Goal: Transaction & Acquisition: Book appointment/travel/reservation

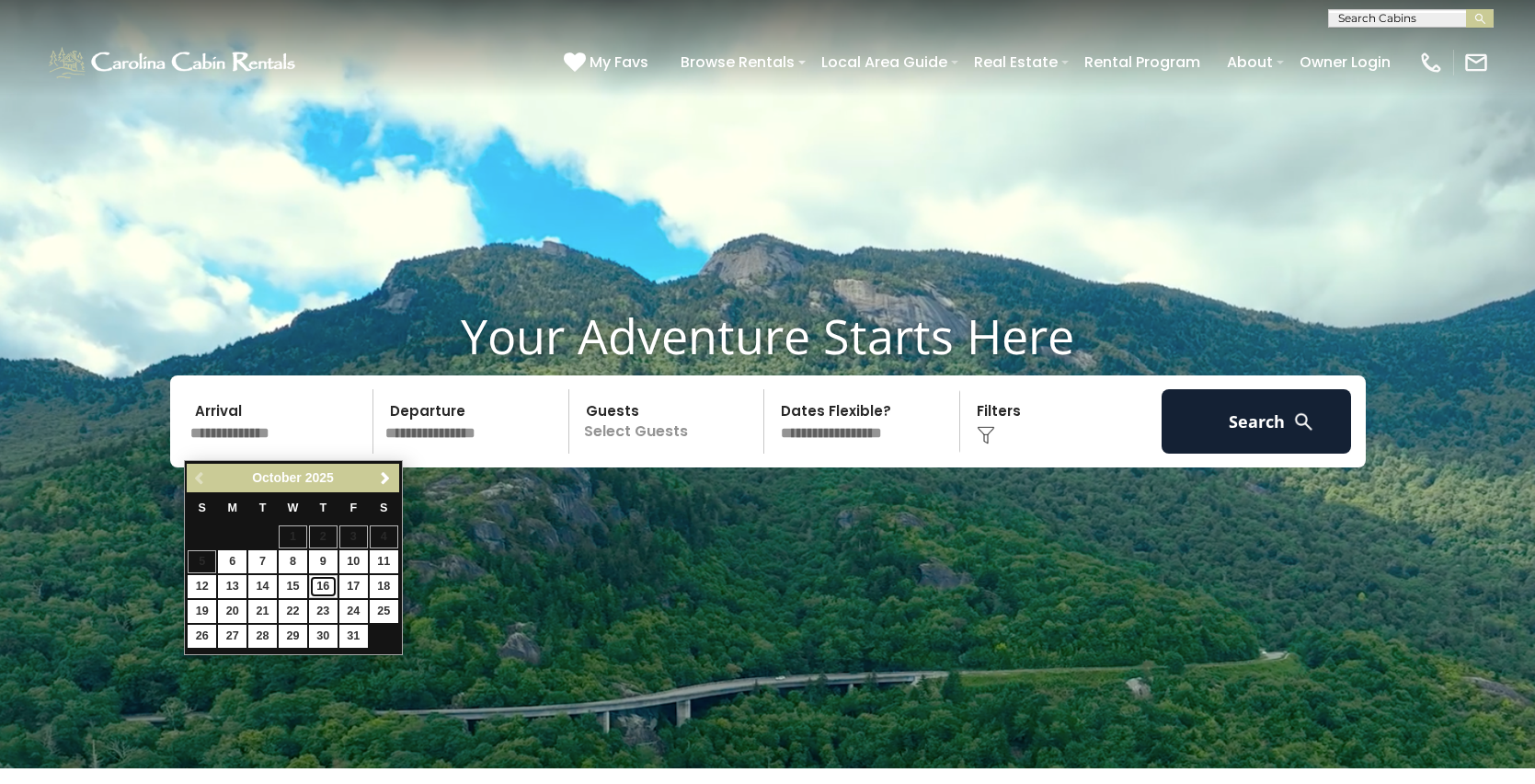
click at [322, 584] on link "16" at bounding box center [323, 586] width 28 height 23
type input "********"
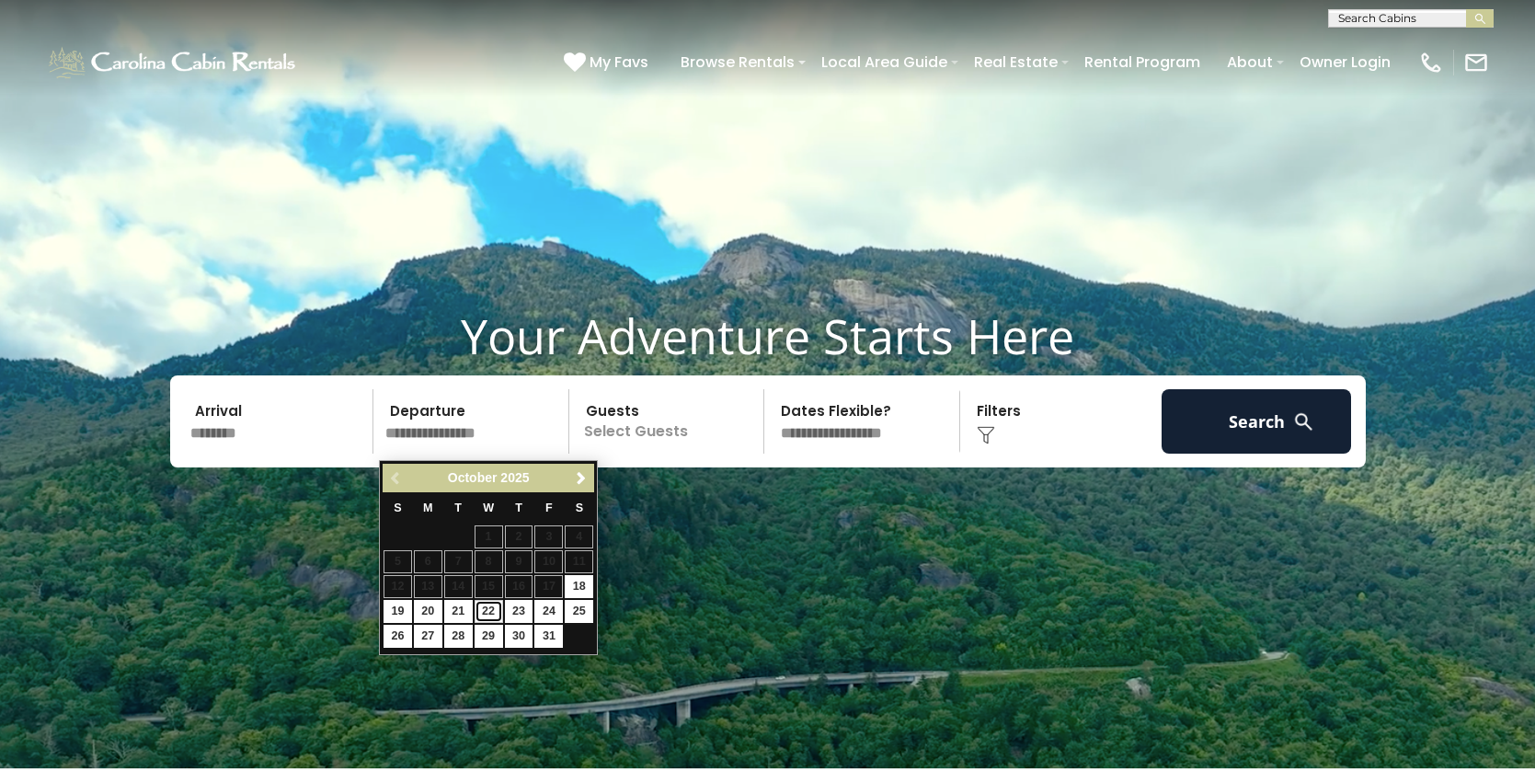
click at [490, 608] on link "22" at bounding box center [488, 610] width 28 height 23
type input "********"
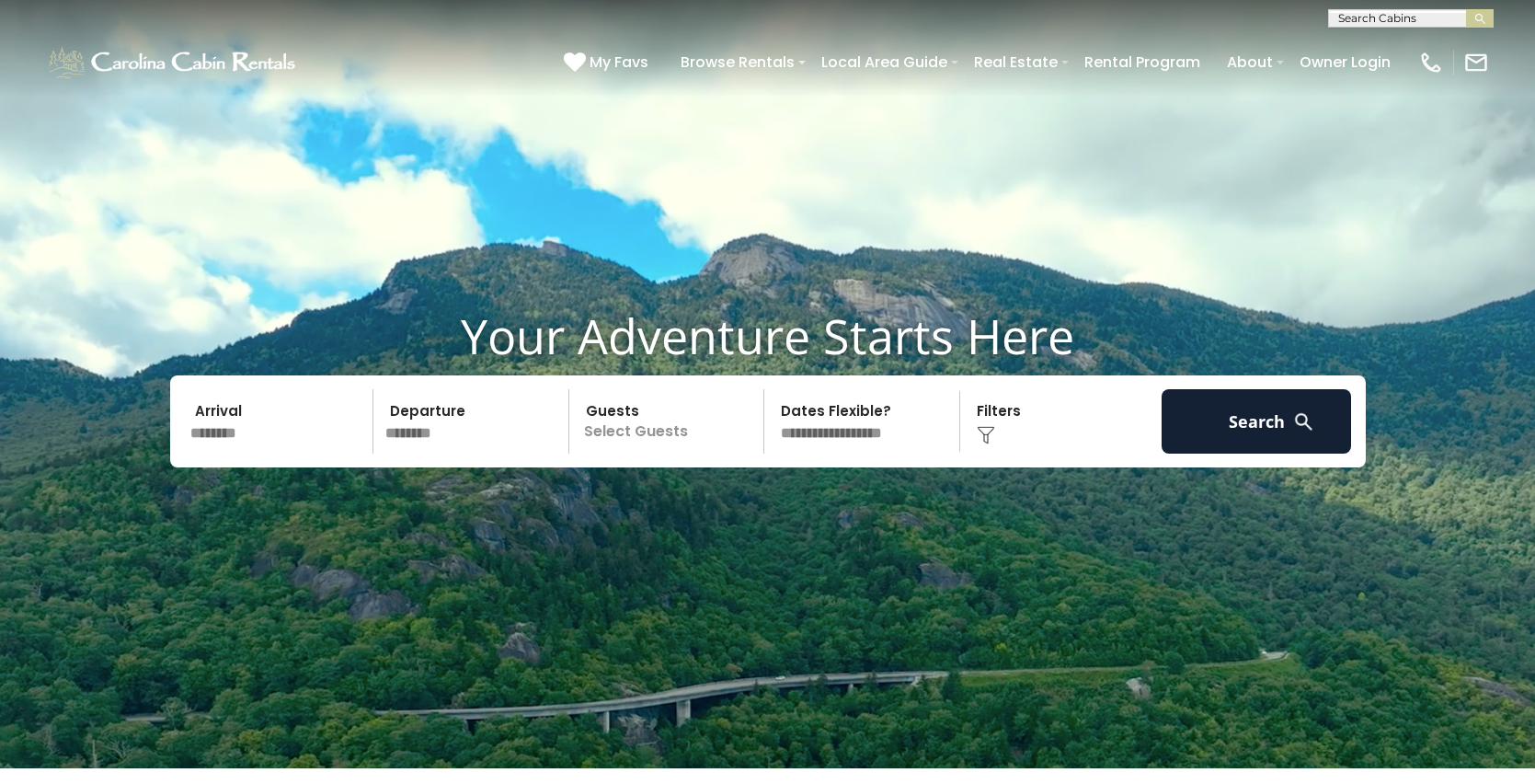
click at [608, 439] on p "Select Guests" at bounding box center [669, 421] width 190 height 65
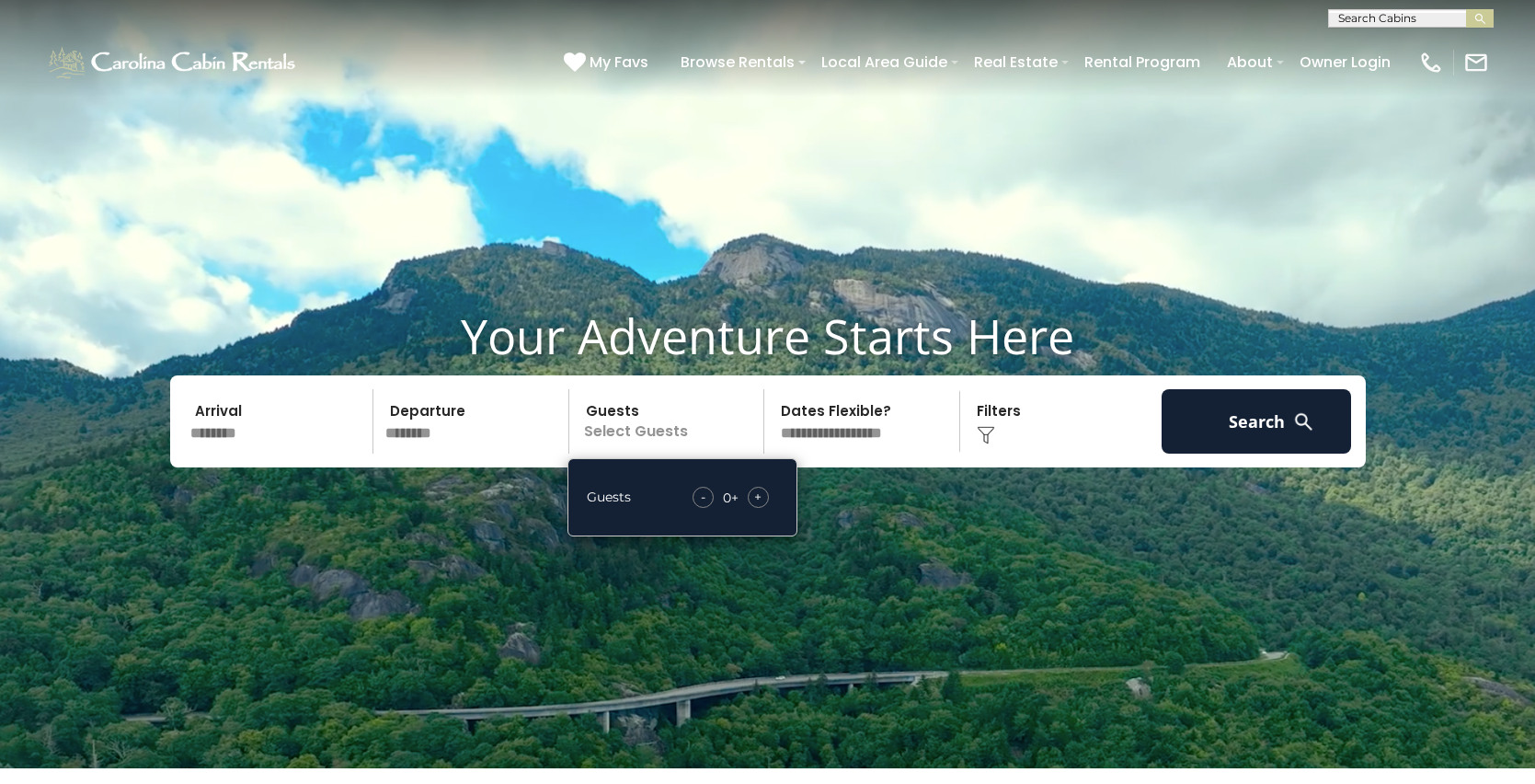
click at [756, 504] on span "+" at bounding box center [758, 496] width 7 height 19
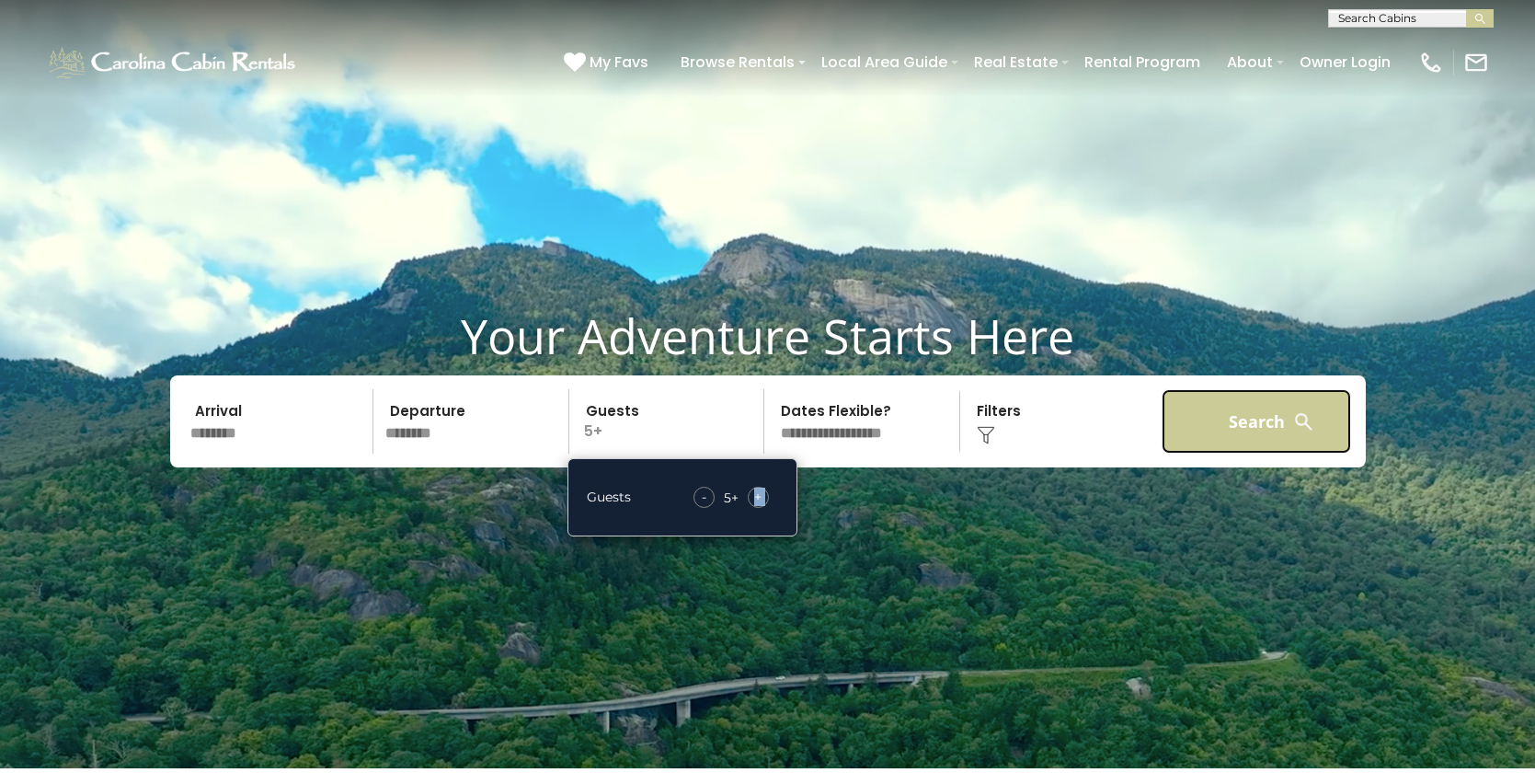
click at [1232, 427] on button "Search" at bounding box center [1257, 421] width 191 height 65
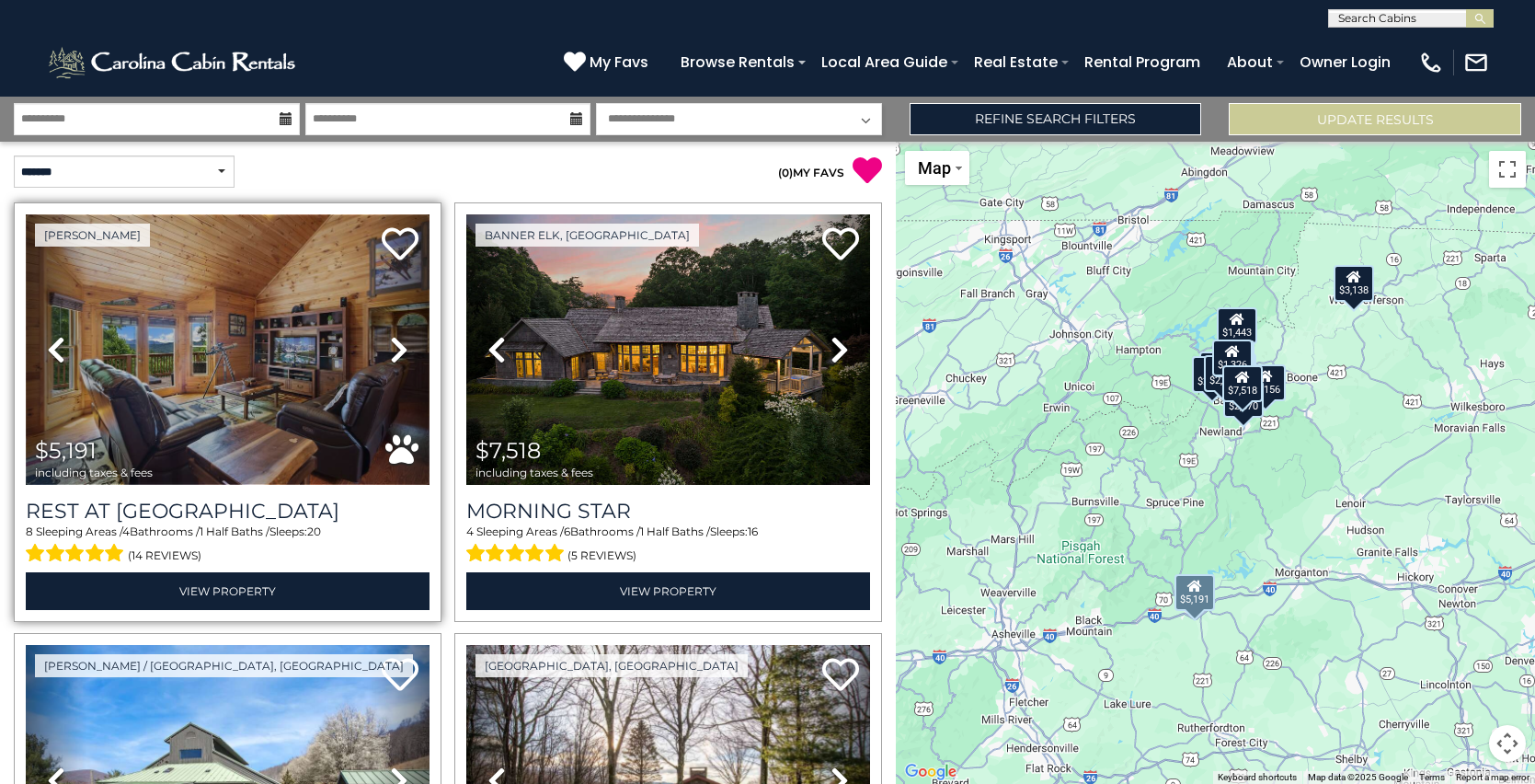
click at [194, 319] on img at bounding box center [227, 349] width 404 height 270
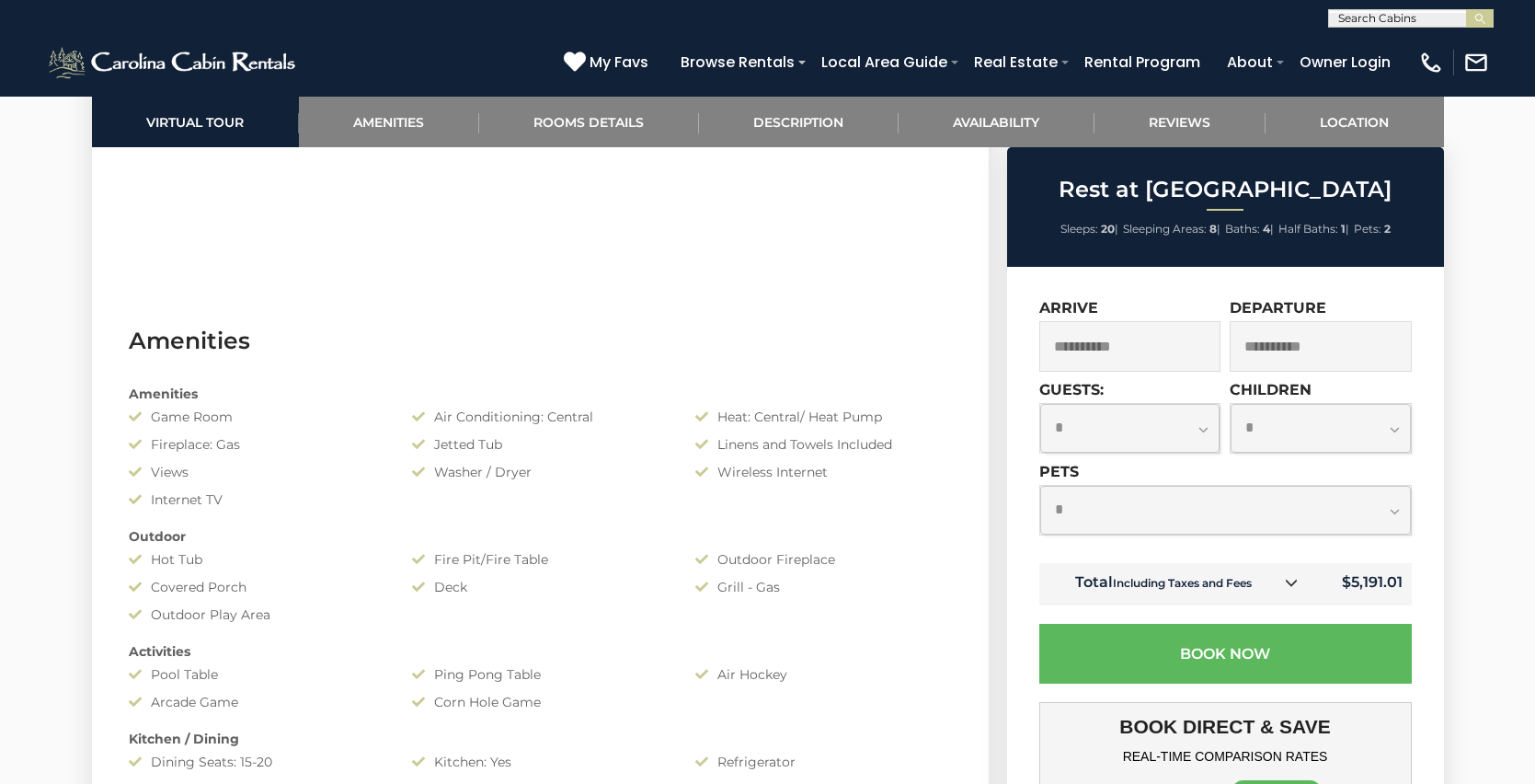
scroll to position [1326, 0]
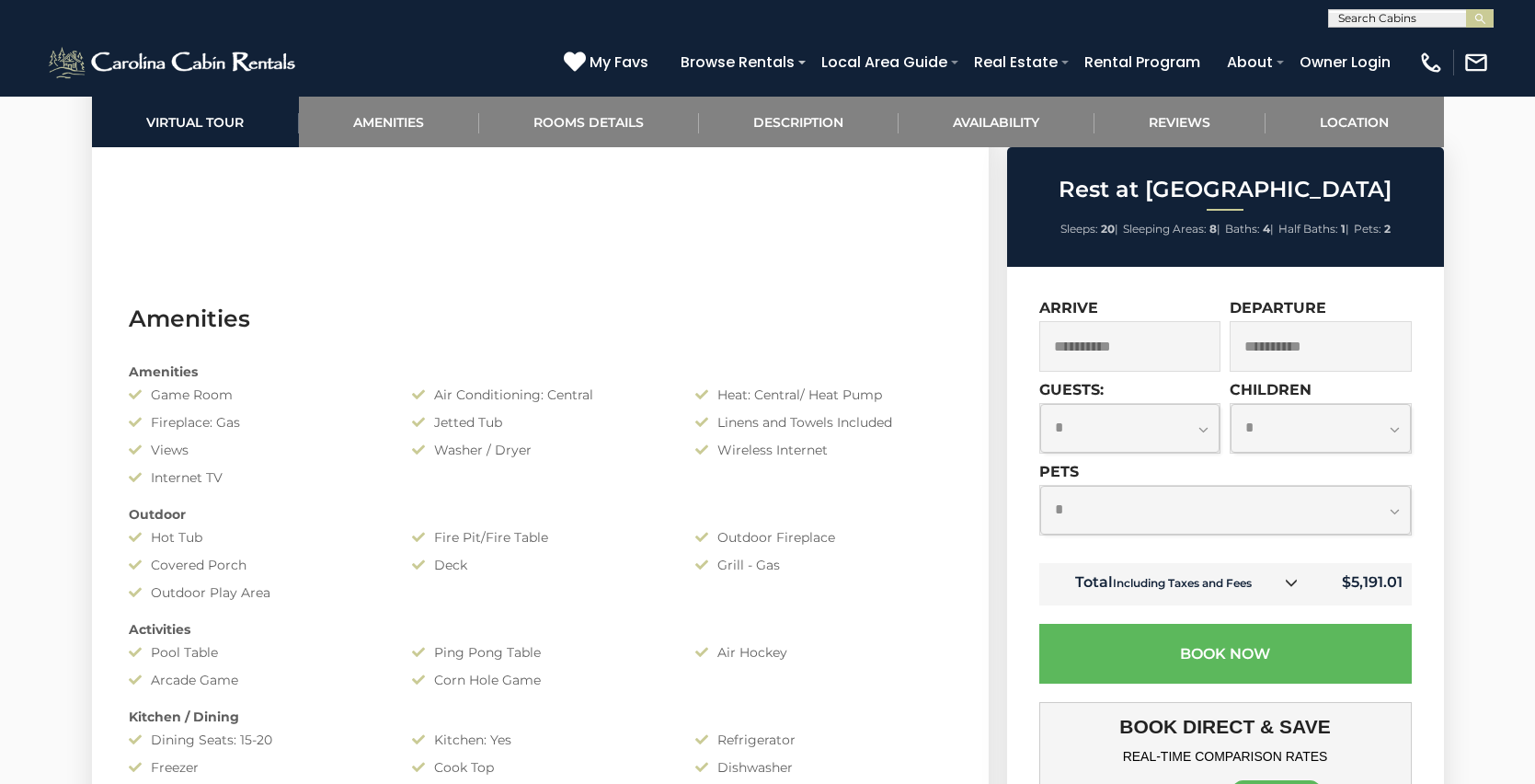
click at [1292, 584] on icon at bounding box center [1291, 582] width 13 height 13
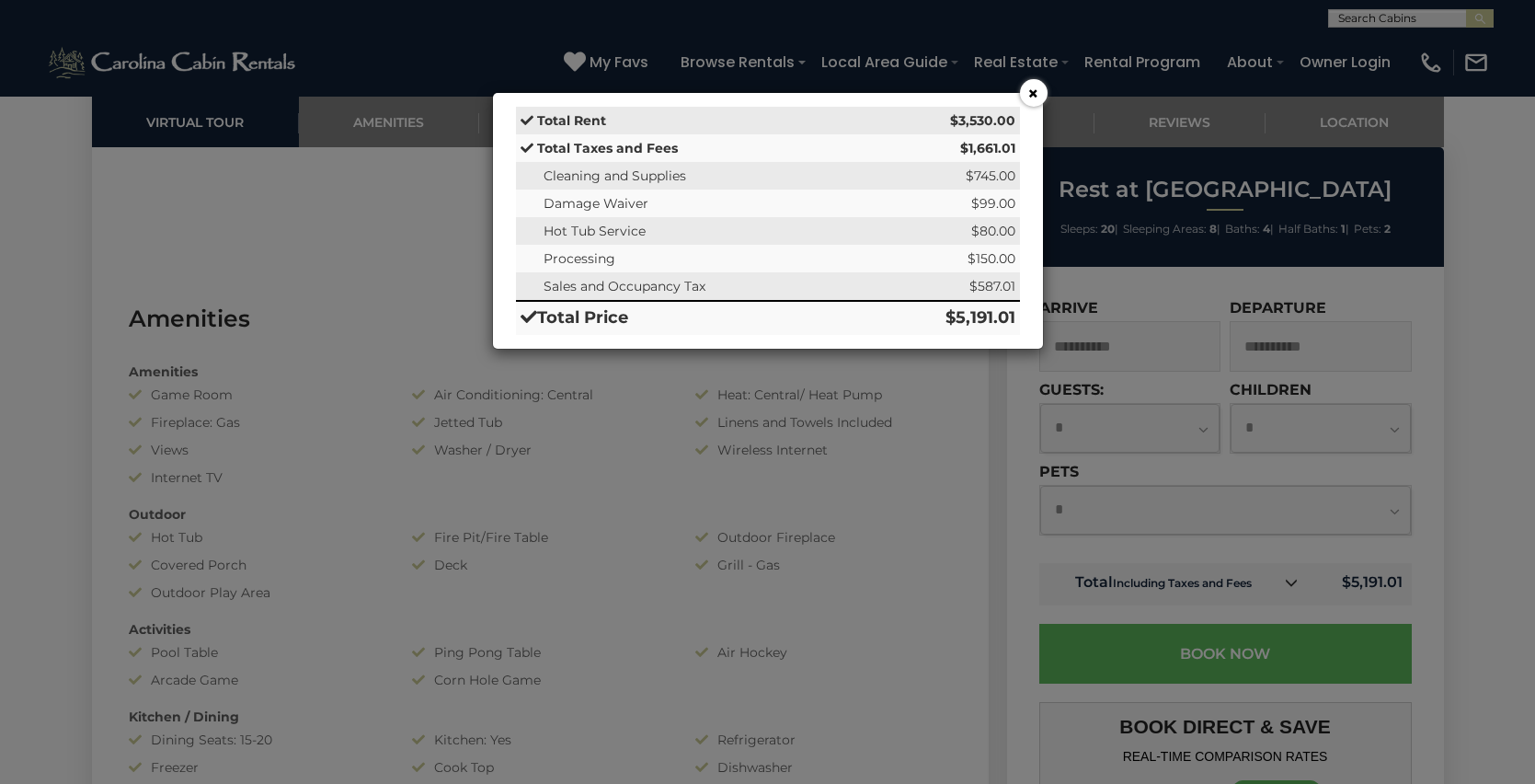
click at [1034, 91] on button "×" at bounding box center [1034, 93] width 28 height 28
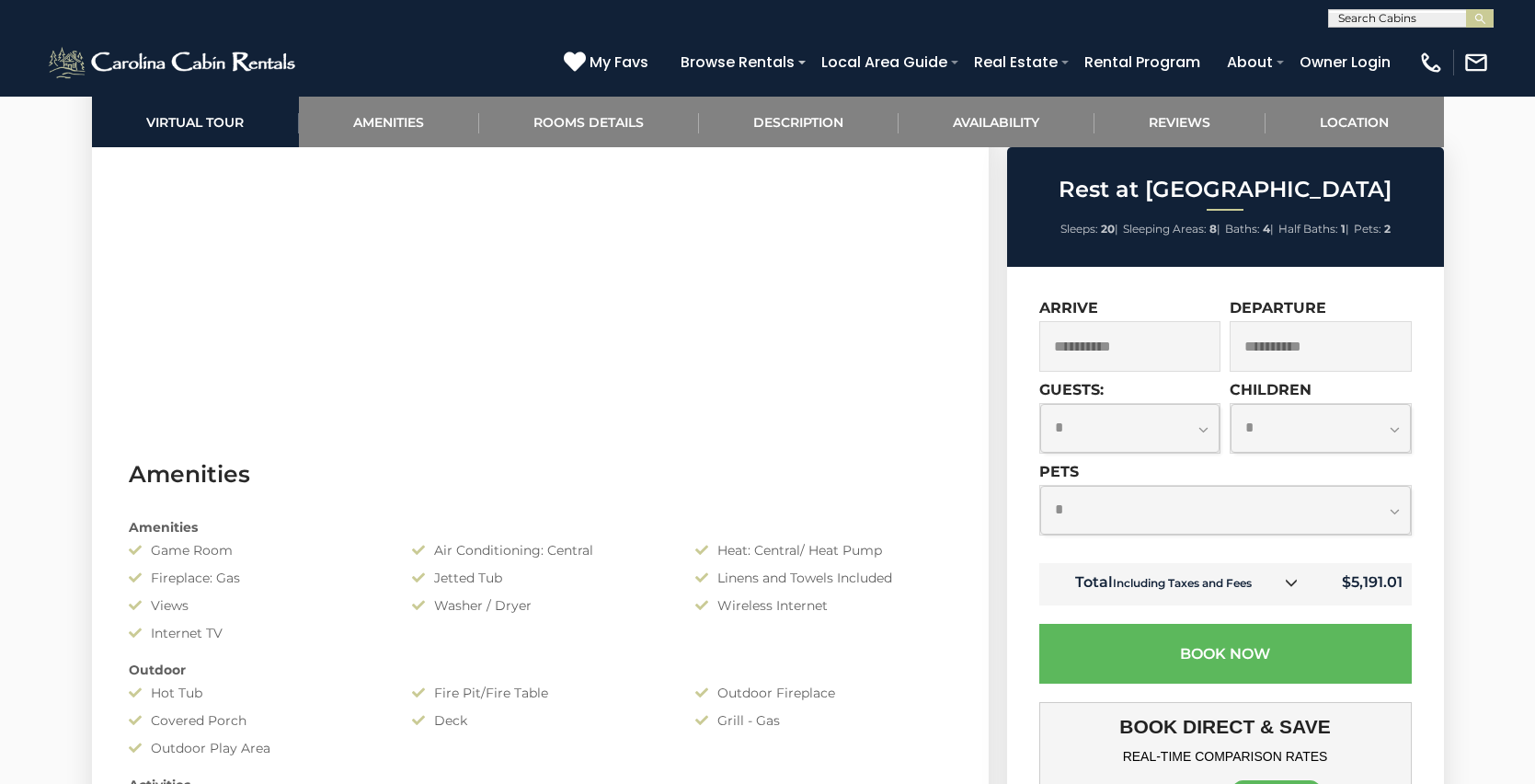
scroll to position [1175, 0]
click at [1290, 581] on icon at bounding box center [1291, 582] width 13 height 13
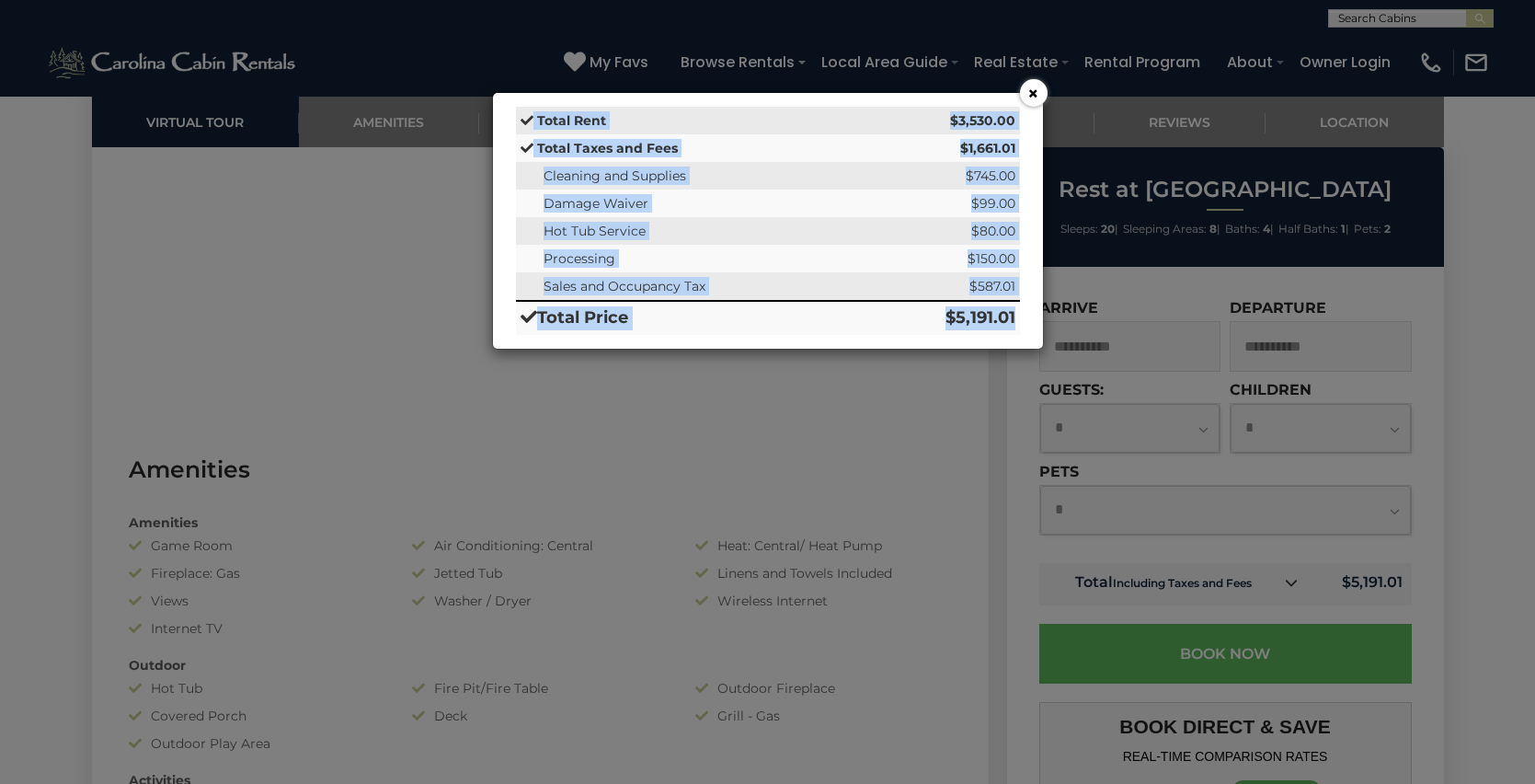
drag, startPoint x: 1016, startPoint y: 322, endPoint x: 495, endPoint y: 121, distance: 558.4
click at [495, 121] on div "× Total Rent $3,530.00 Total Taxes and Fees $1,661.01 Cleaning and Supplies $74…" at bounding box center [768, 221] width 552 height 257
click at [502, 108] on div "× Total Rent $3,530.00 Total Taxes and Fees $1,661.01 Cleaning and Supplies $74…" at bounding box center [768, 221] width 532 height 255
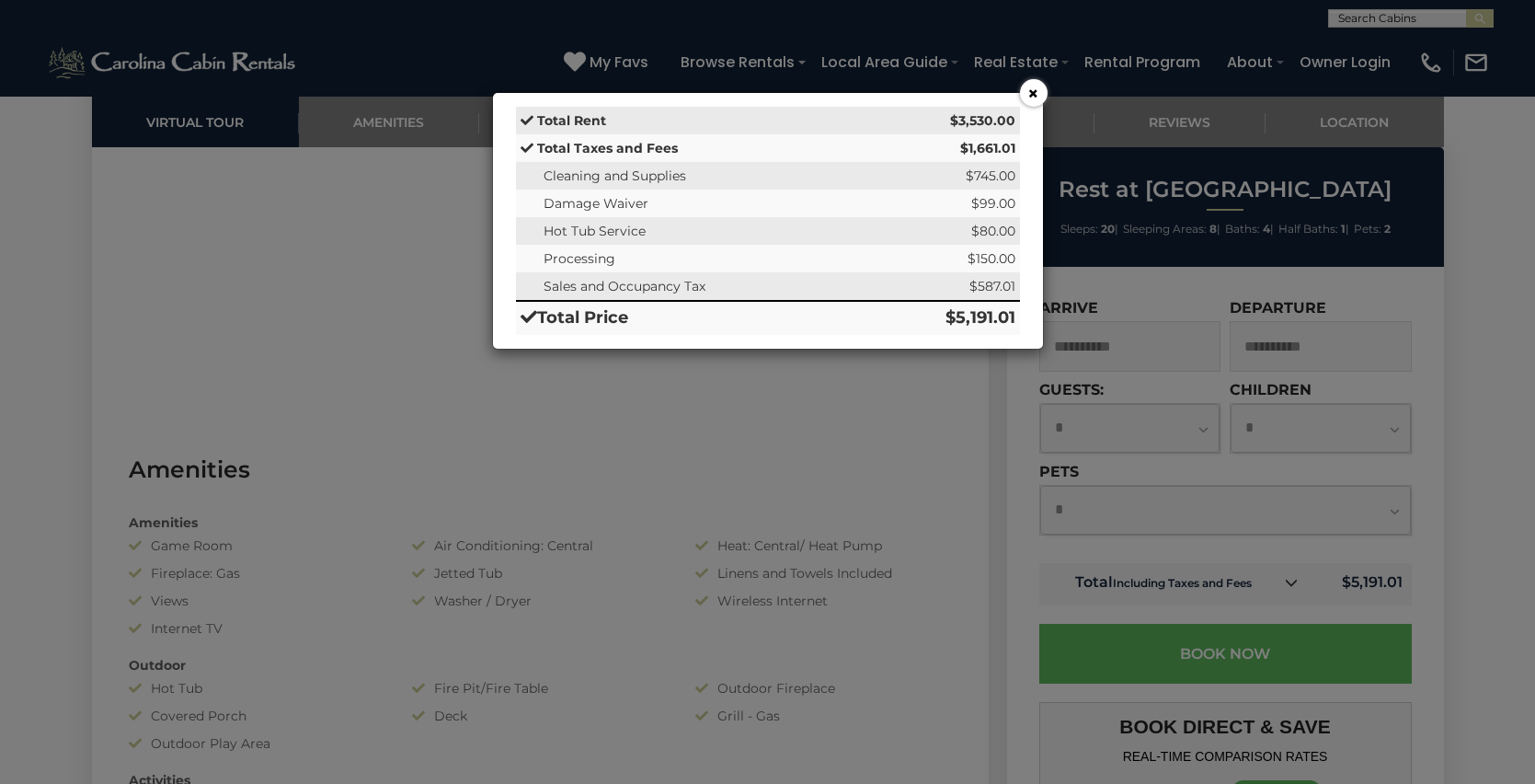
click at [1032, 94] on button "×" at bounding box center [1034, 93] width 28 height 28
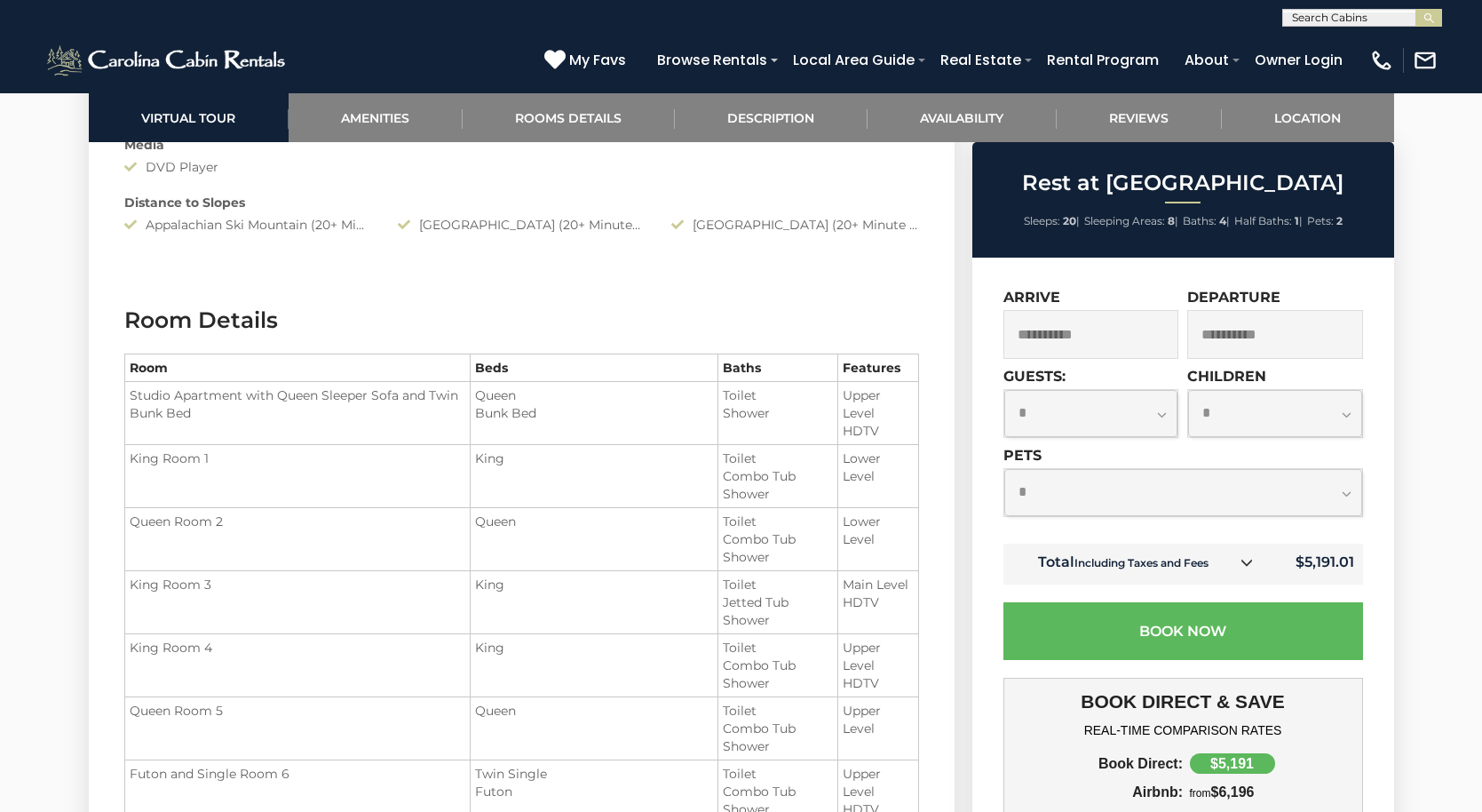
scroll to position [2058, 0]
